Goal: Check status: Check status

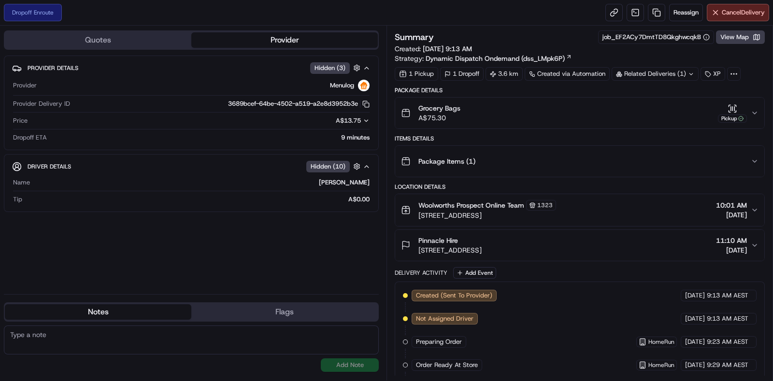
scroll to position [162, 0]
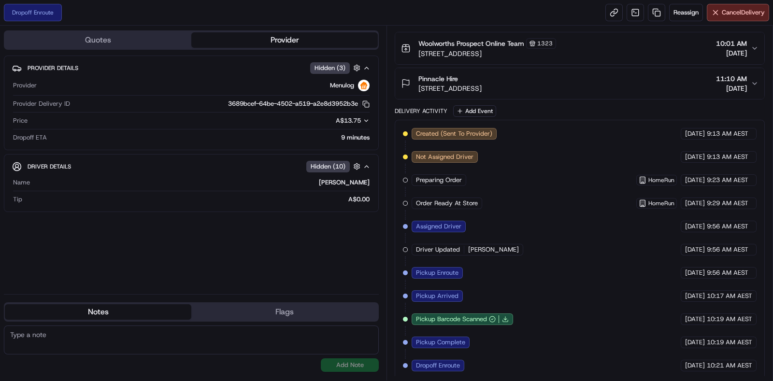
click at [723, 361] on span "10:21 AM AEST" at bounding box center [729, 365] width 45 height 9
copy span "10:21 AM AEST"
